Goal: Find specific page/section: Find specific page/section

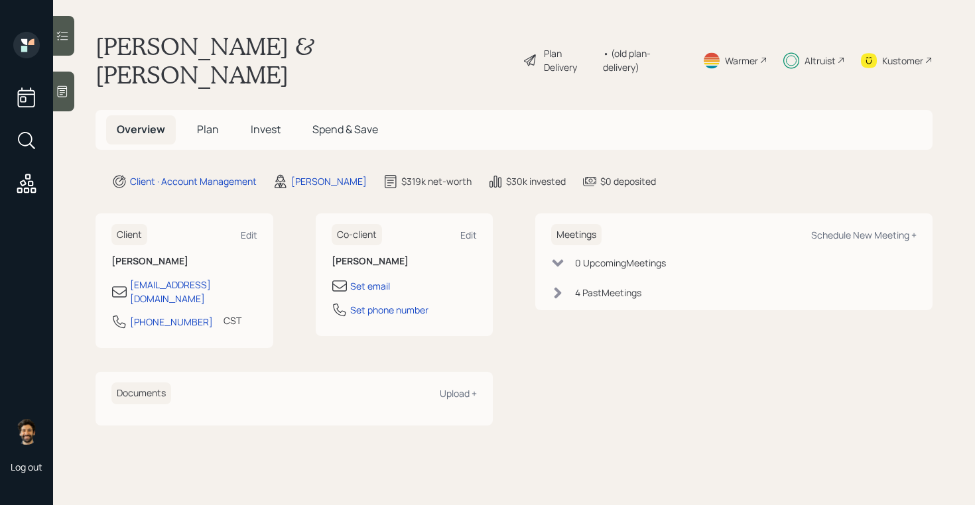
click at [816, 54] on div "Altruist" at bounding box center [820, 61] width 31 height 14
